Goal: Transaction & Acquisition: Obtain resource

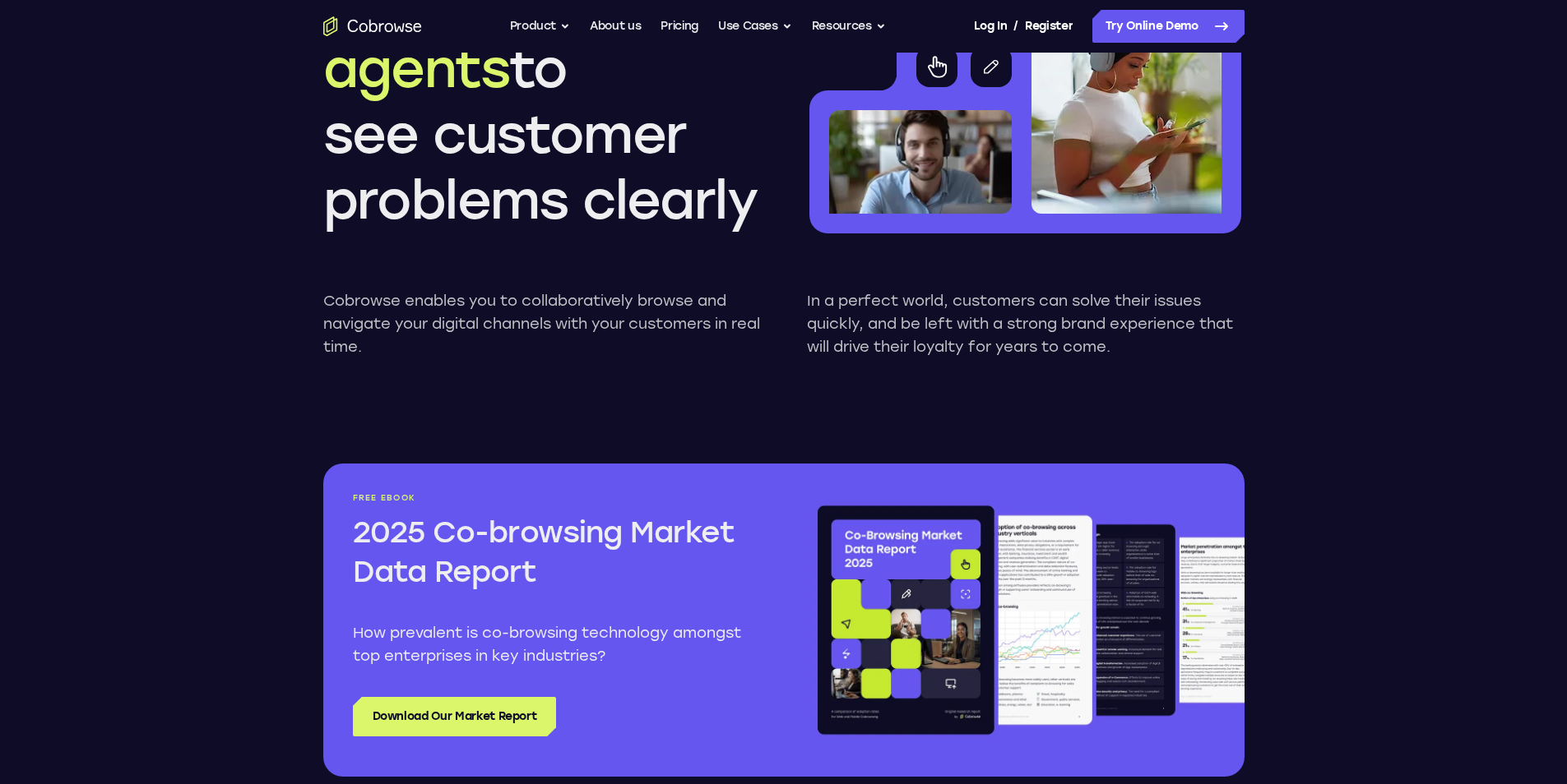
scroll to position [1727, 0]
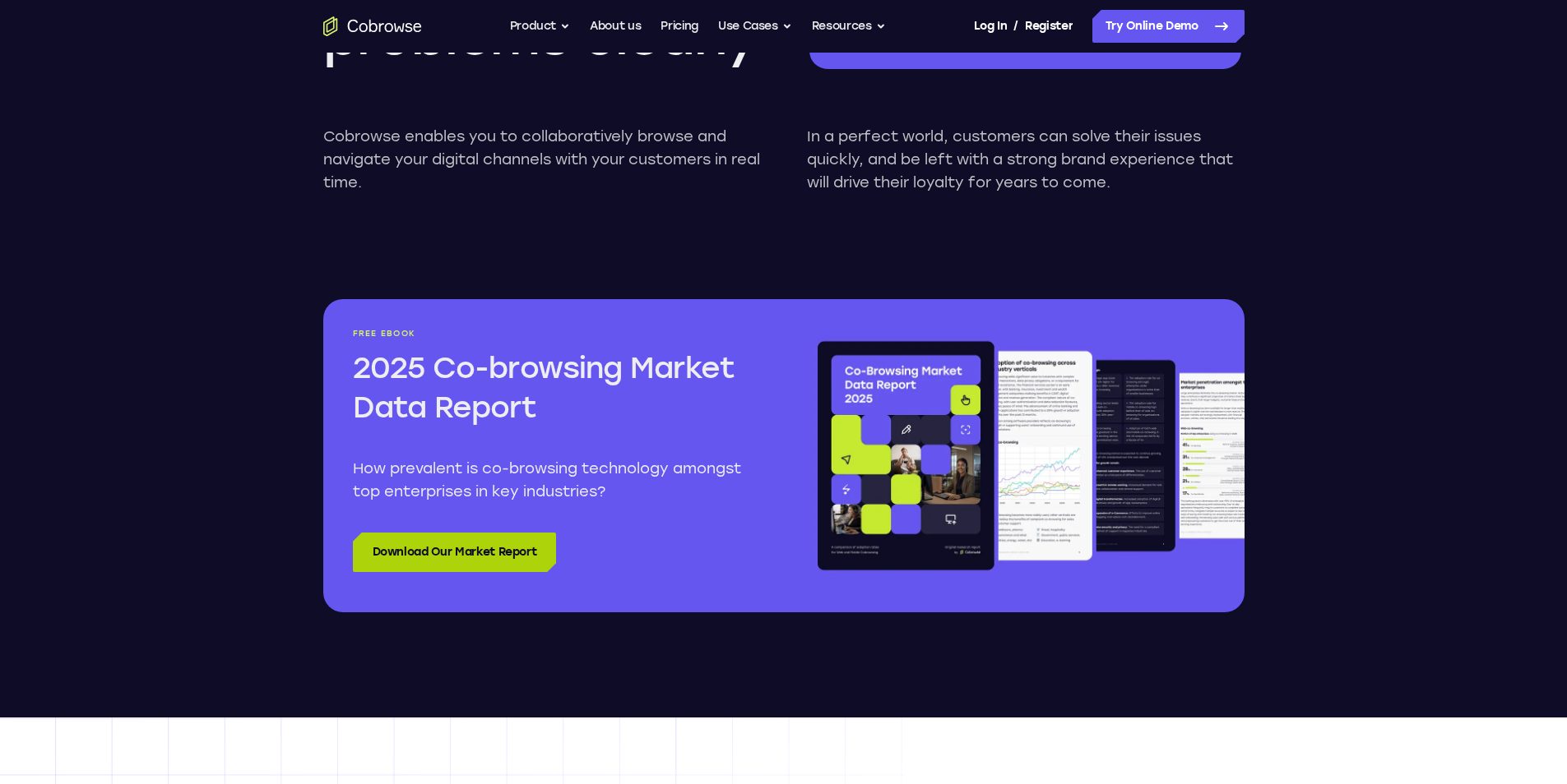
click at [513, 543] on link "Download Our Market Report" at bounding box center [455, 553] width 204 height 40
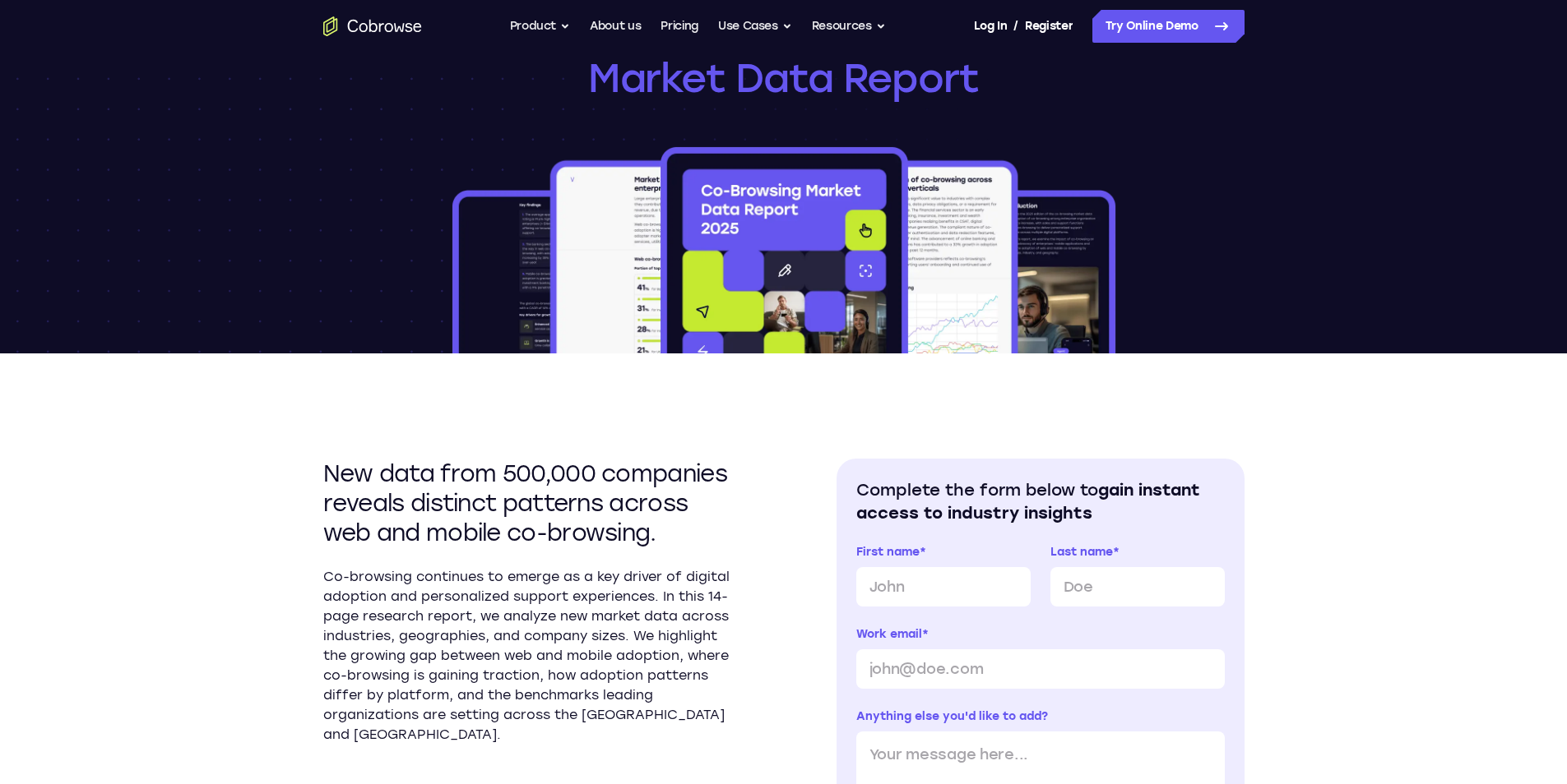
scroll to position [164, 0]
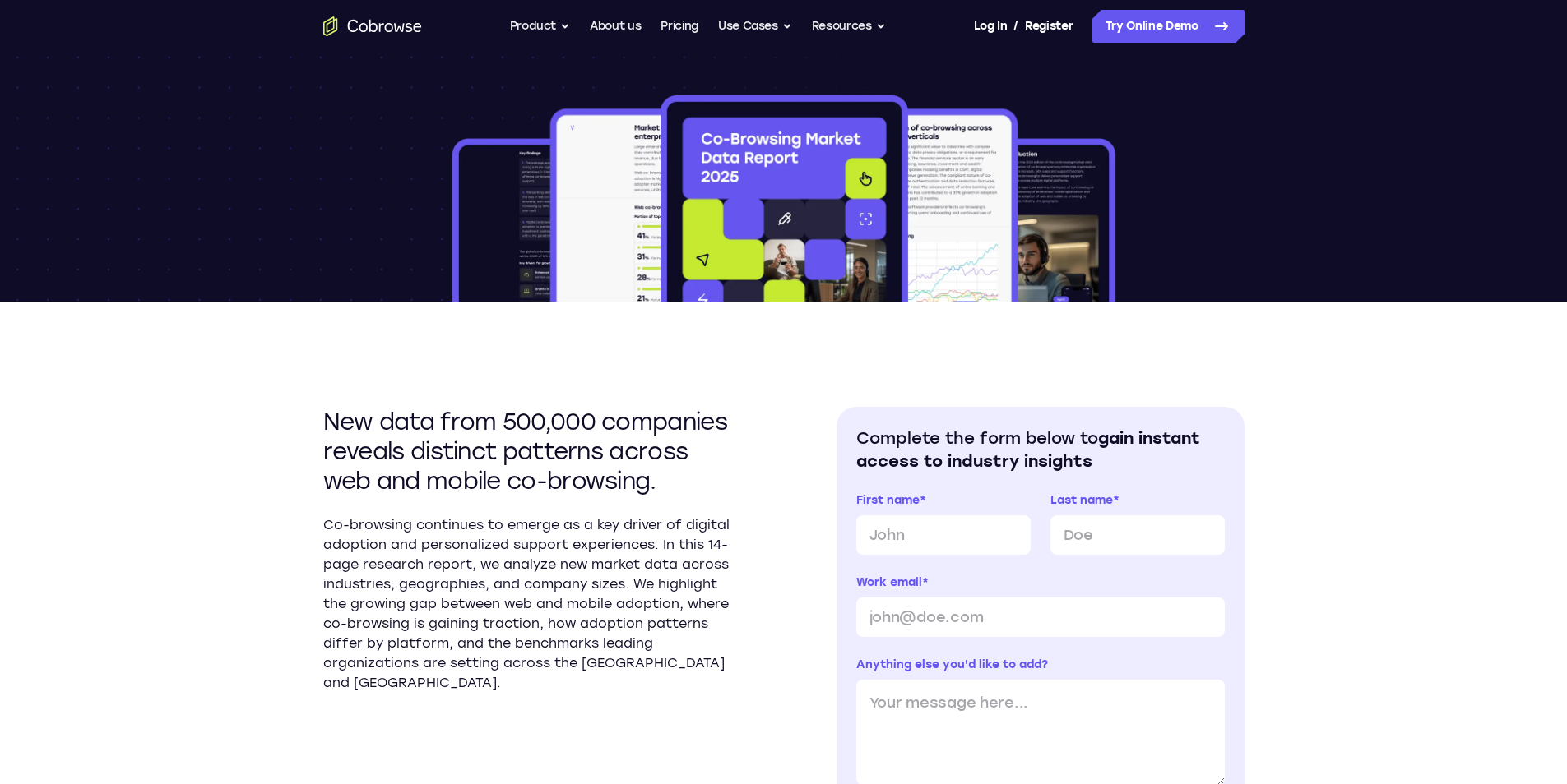
click at [1186, 156] on div "Research paper 2025 Co-browsing Market Data Report" at bounding box center [784, 95] width 1053 height 414
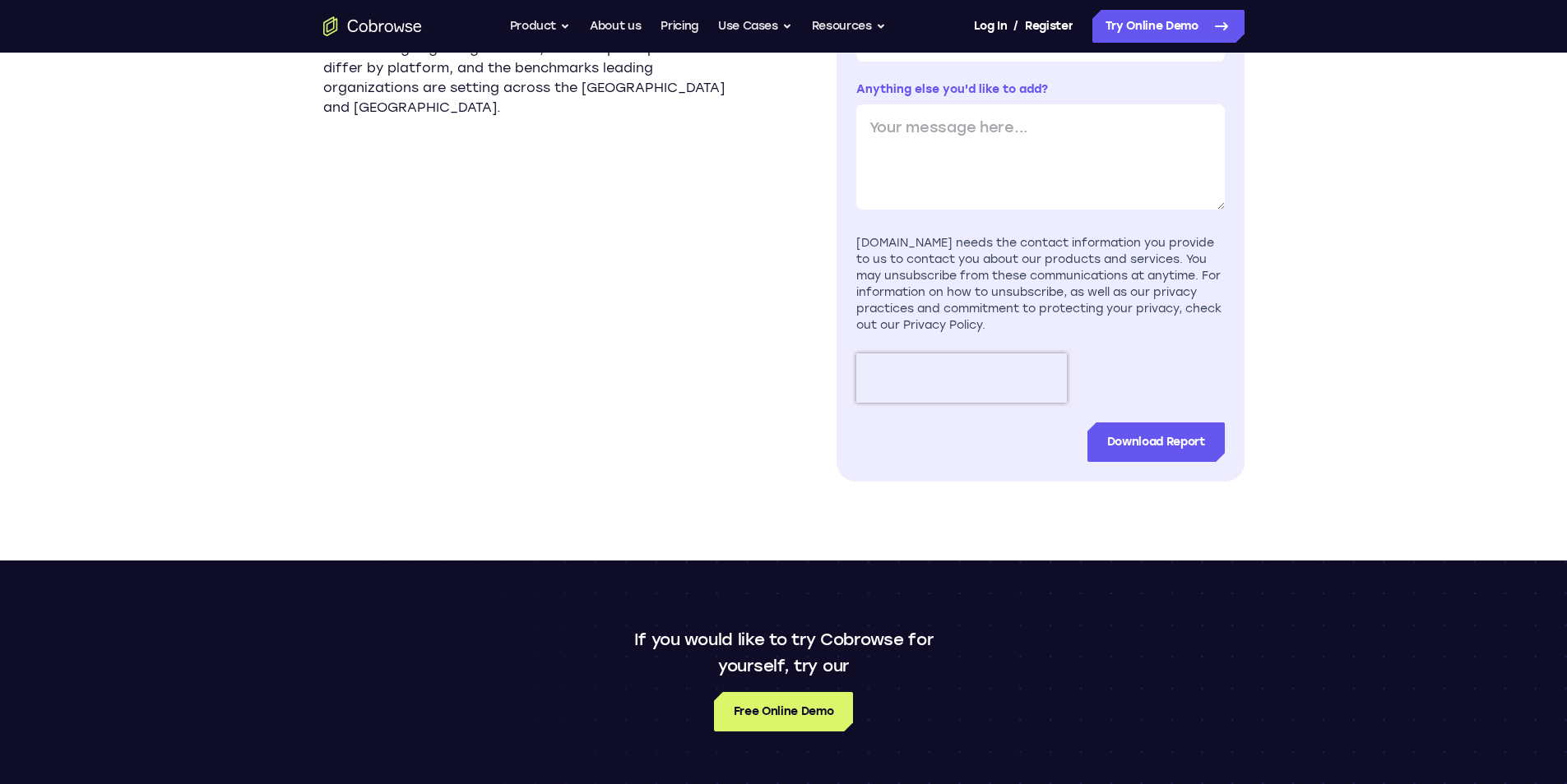
scroll to position [904, 0]
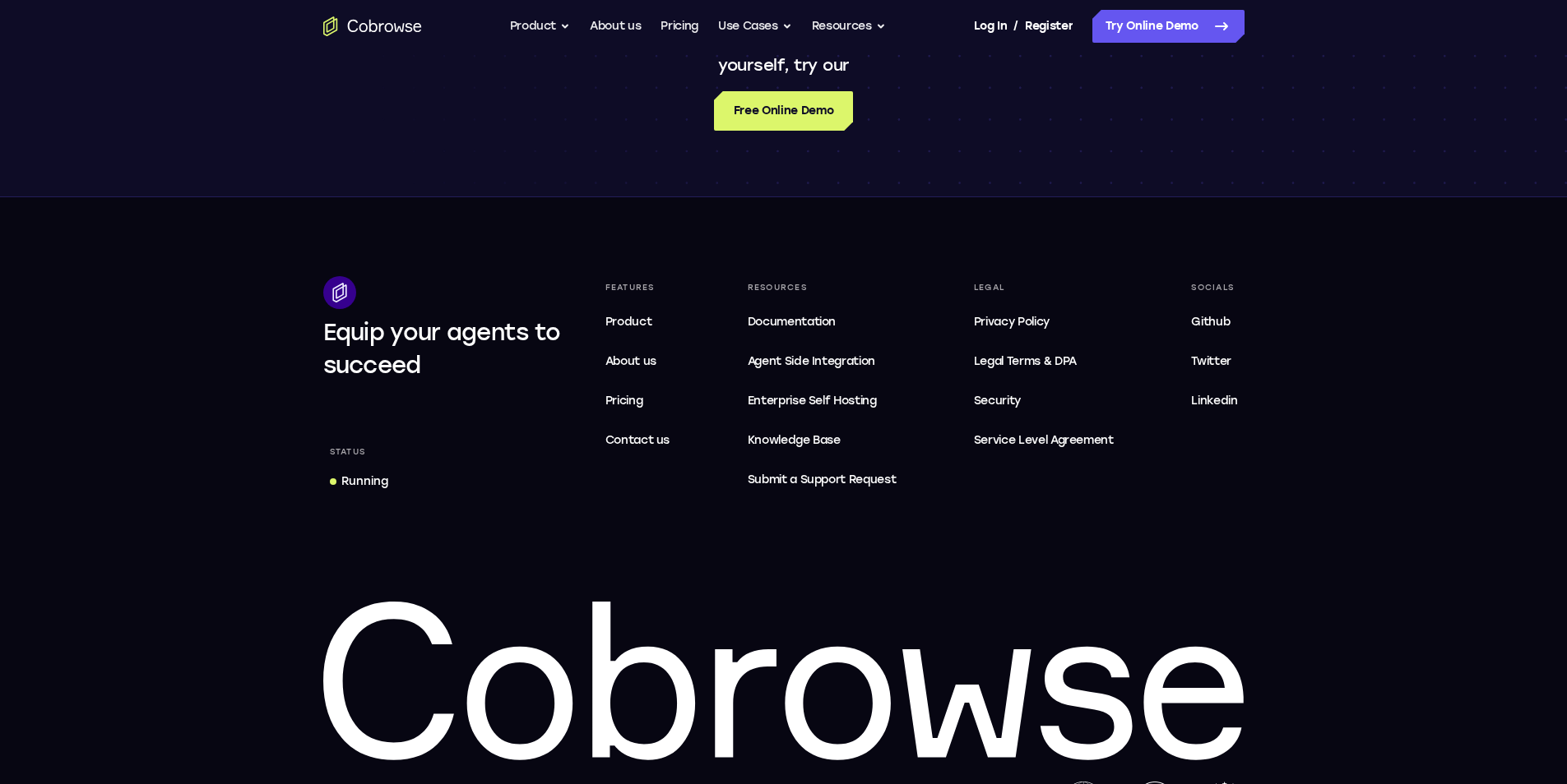
scroll to position [1398, 0]
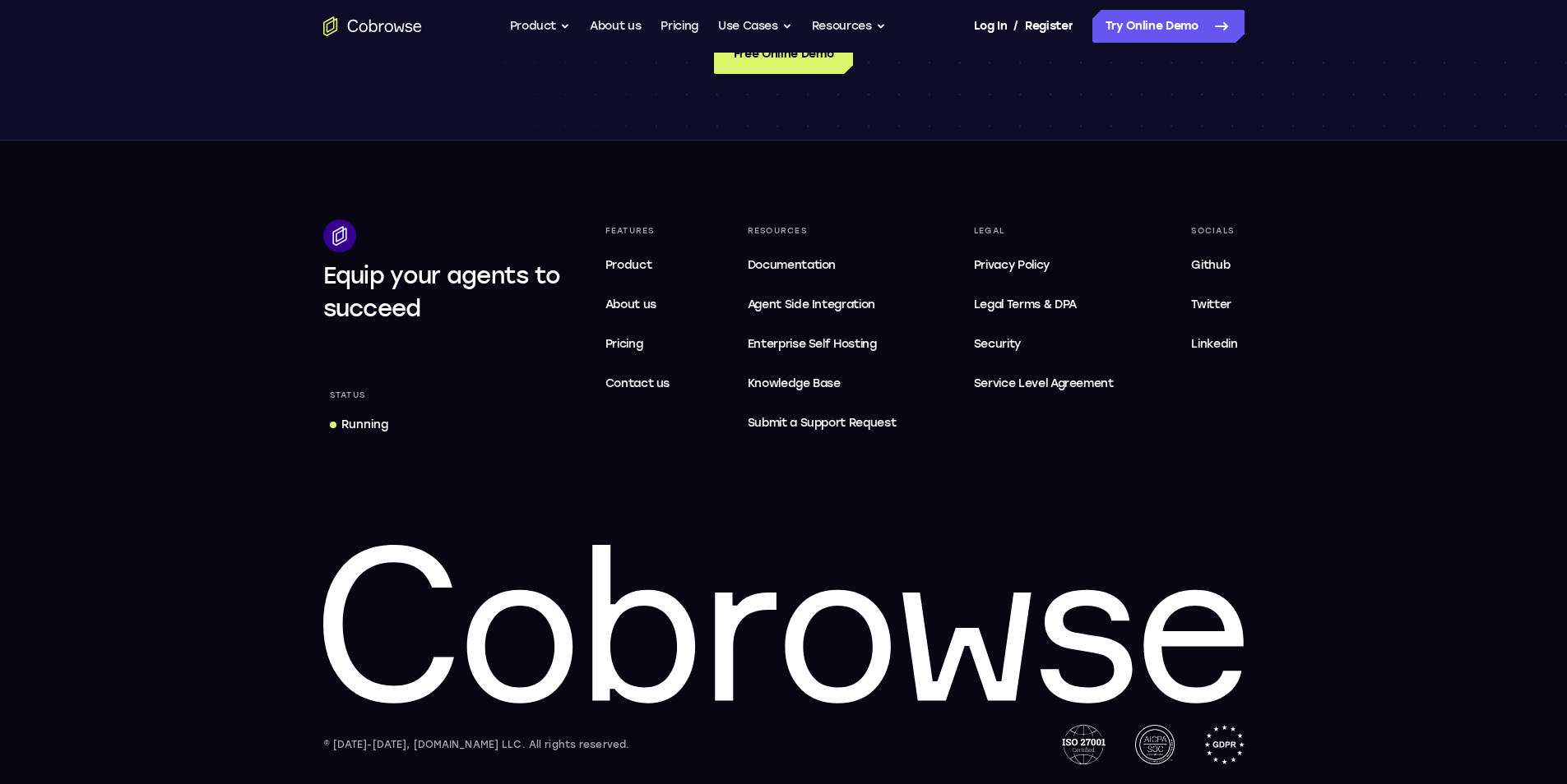
click at [553, 166] on footer "Equip your agents to succeed Status Running Features Product About us Pricing C…" at bounding box center [784, 462] width 1567 height 644
click at [1002, 387] on span "Service Level Agreement" at bounding box center [1044, 384] width 140 height 20
